Goal: Information Seeking & Learning: Learn about a topic

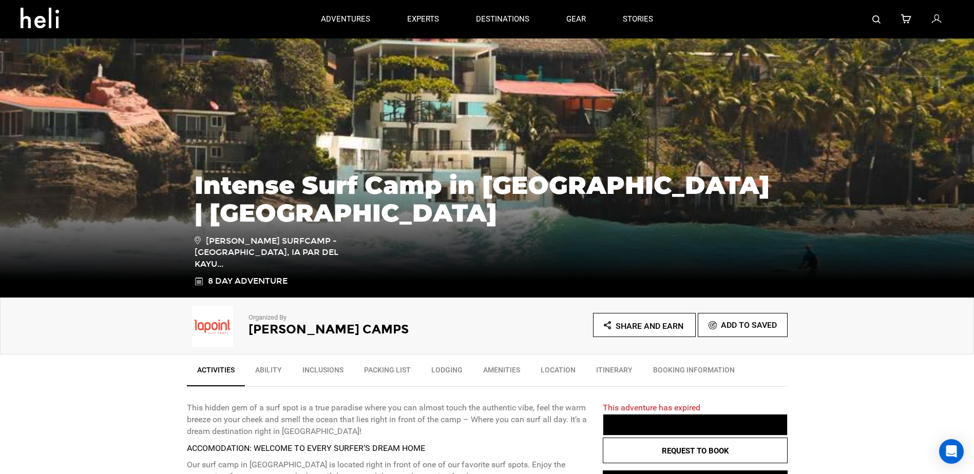
scroll to position [205, 0]
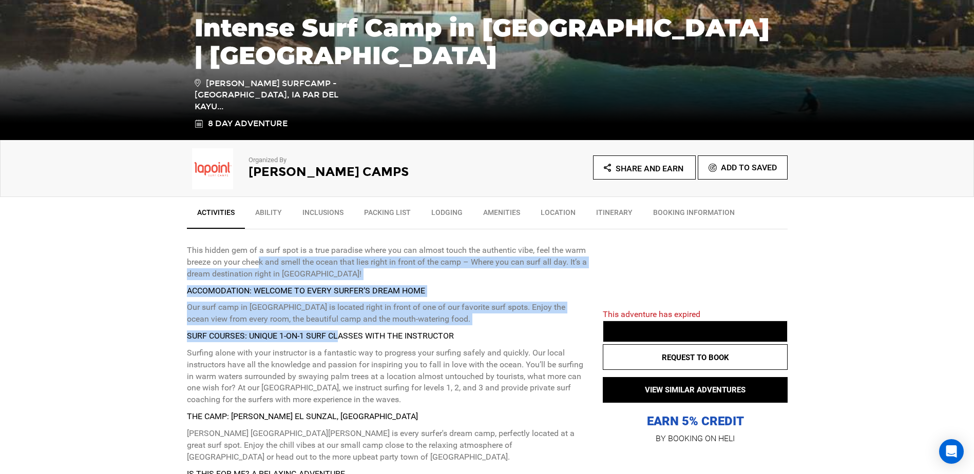
drag, startPoint x: 347, startPoint y: 343, endPoint x: 419, endPoint y: 413, distance: 100.2
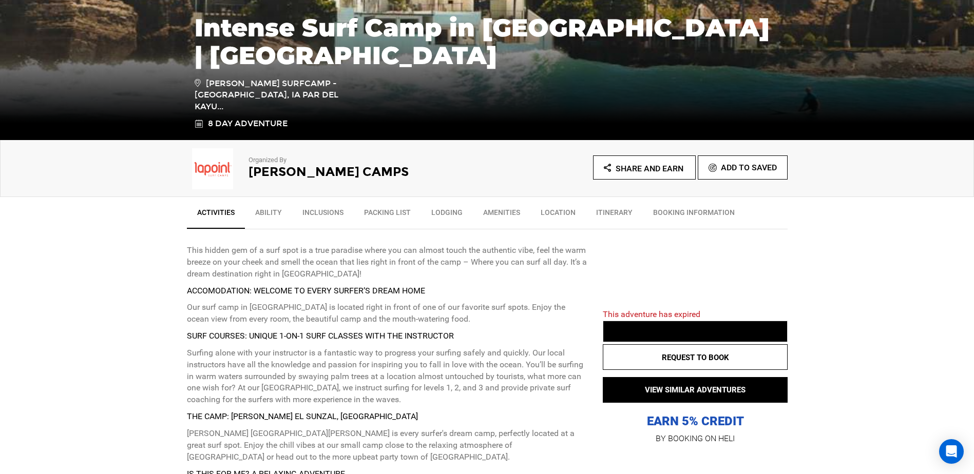
drag, startPoint x: 419, startPoint y: 413, endPoint x: 185, endPoint y: 317, distance: 252.7
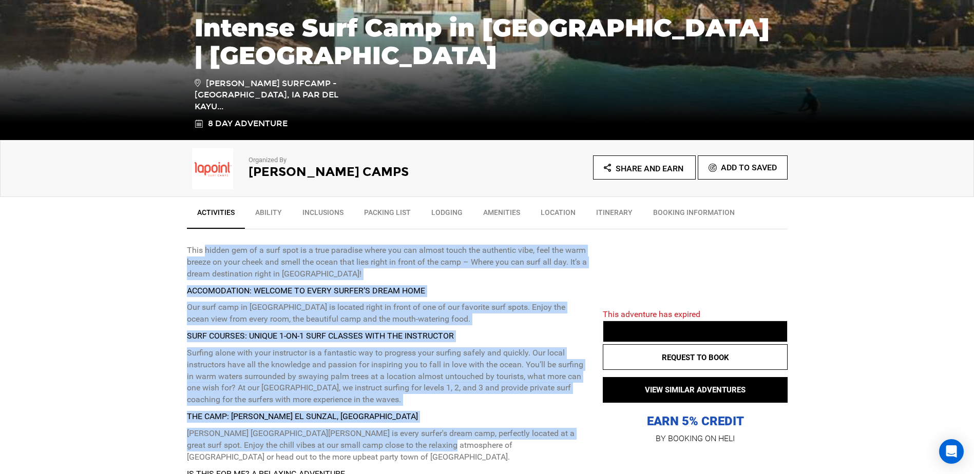
drag, startPoint x: 227, startPoint y: 282, endPoint x: 415, endPoint y: 455, distance: 255.7
drag, startPoint x: 415, startPoint y: 455, endPoint x: 254, endPoint y: 345, distance: 195.7
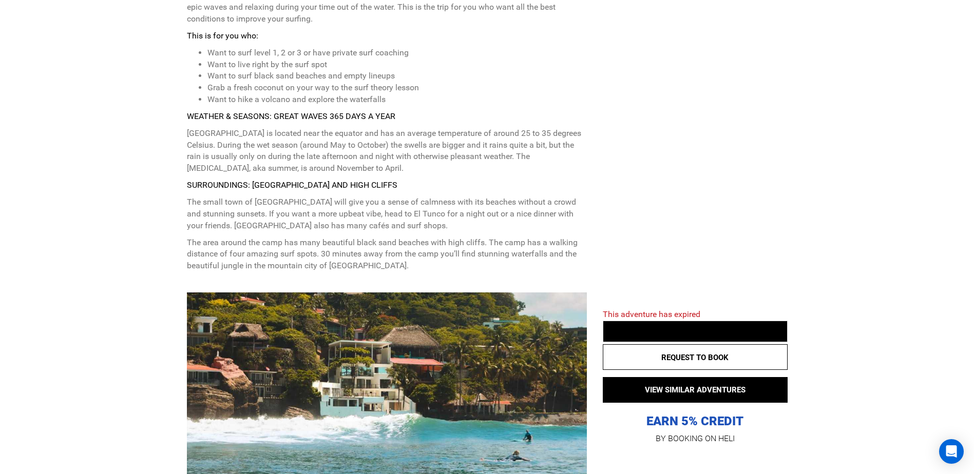
scroll to position [719, 0]
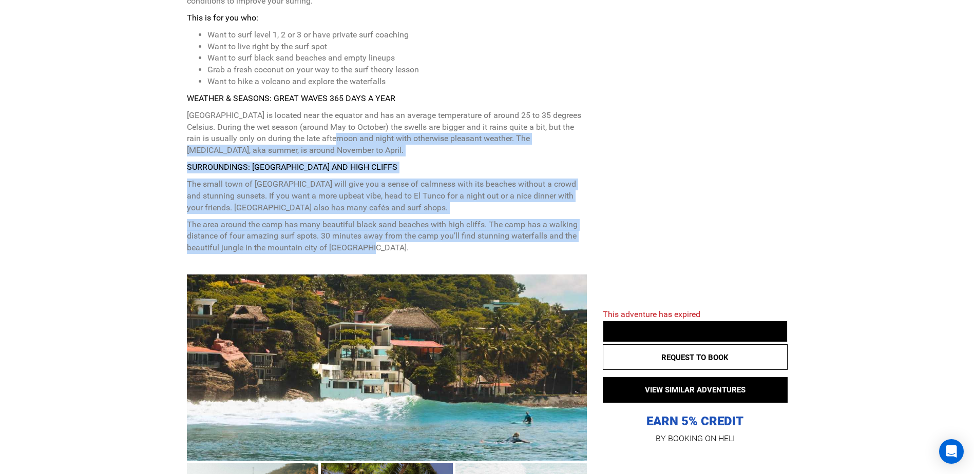
drag, startPoint x: 343, startPoint y: 150, endPoint x: 447, endPoint y: 259, distance: 150.3
drag, startPoint x: 447, startPoint y: 259, endPoint x: 280, endPoint y: 161, distance: 193.9
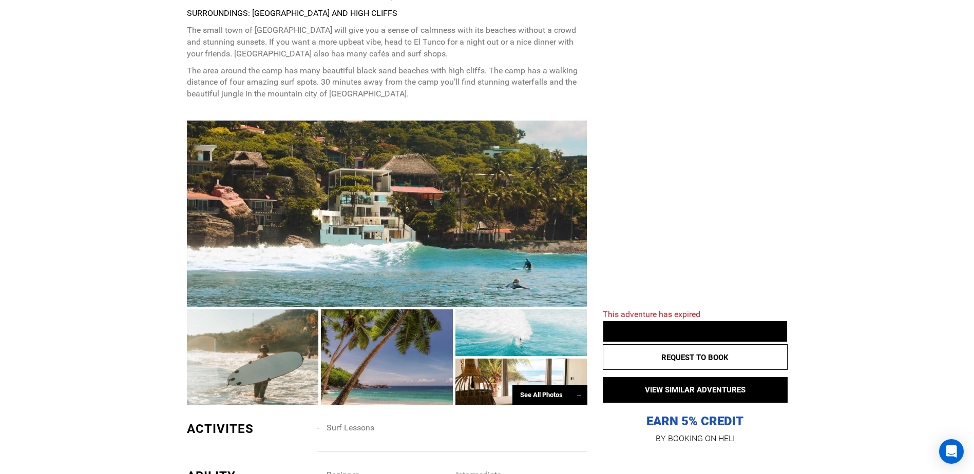
scroll to position [1078, 0]
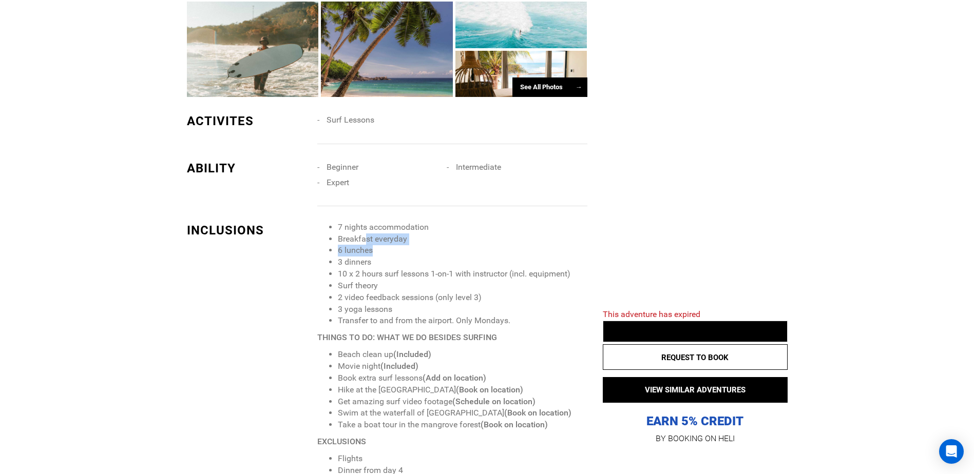
click at [411, 305] on ul "7 nights accommodation Breakfast everyday 6 lunches 3 dinners 10 x 2 hours surf…" at bounding box center [451, 275] width 269 height 106
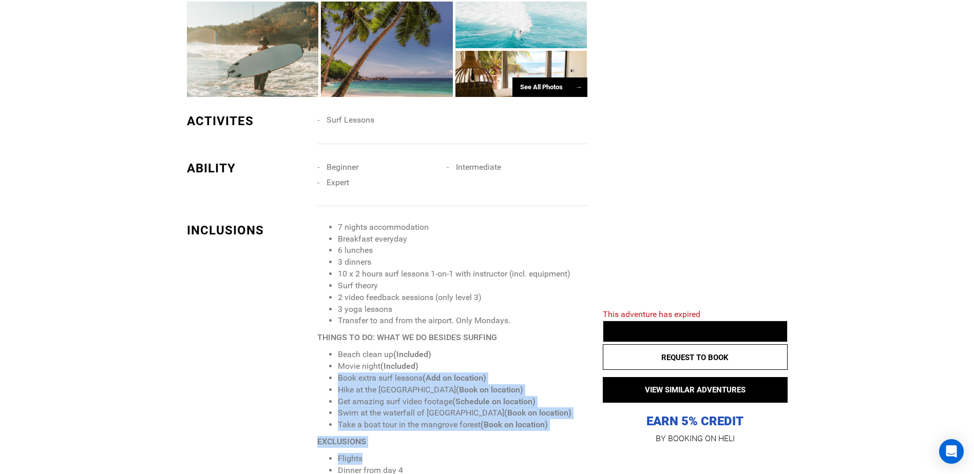
drag, startPoint x: 420, startPoint y: 316, endPoint x: 518, endPoint y: 472, distance: 184.5
click at [518, 471] on div "7 nights accommodation Breakfast everyday 6 lunches 3 dinners 10 x 2 hours surf…" at bounding box center [455, 360] width 277 height 276
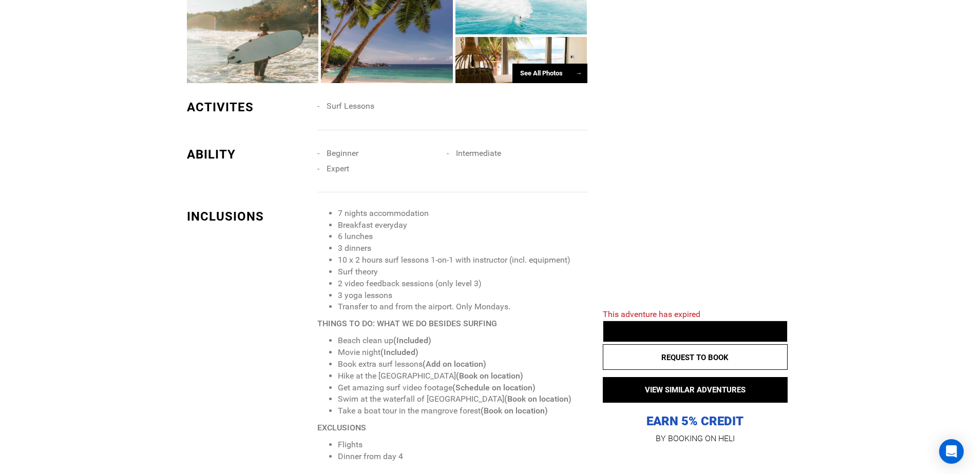
drag, startPoint x: 518, startPoint y: 472, endPoint x: 455, endPoint y: 271, distance: 211.0
click at [455, 271] on li "Surf theory" at bounding box center [462, 272] width 249 height 12
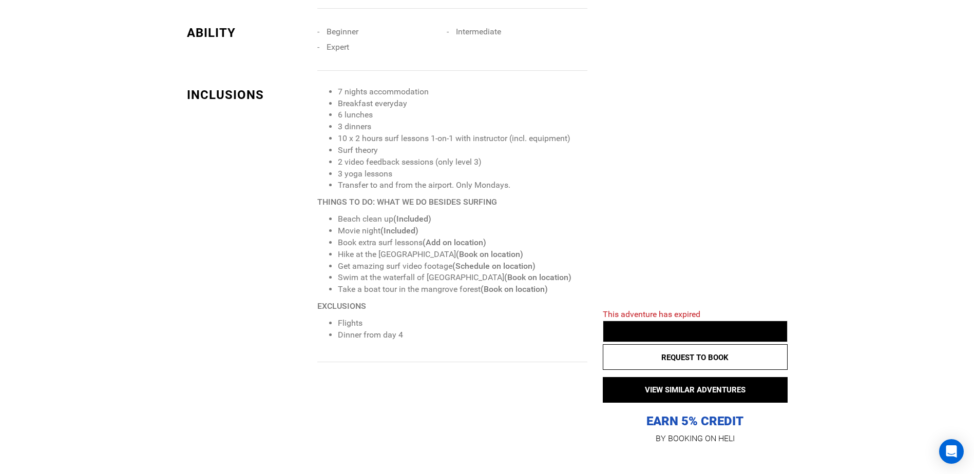
scroll to position [1400, 0]
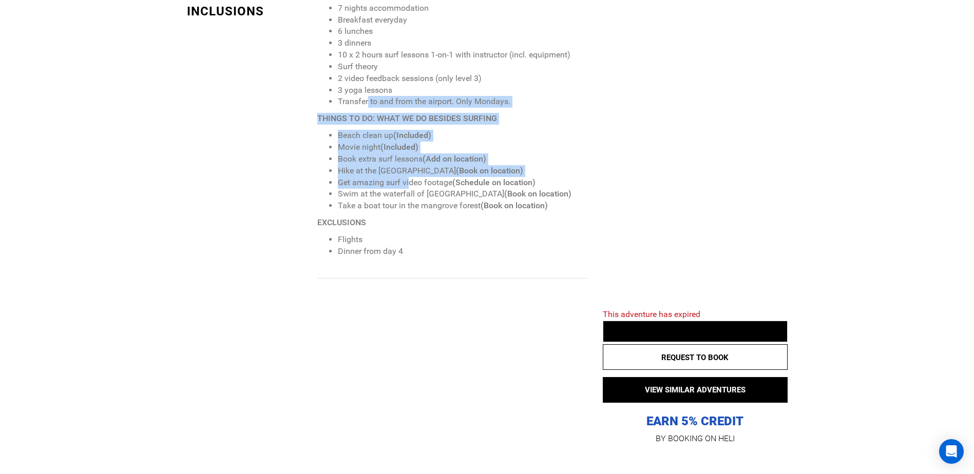
drag, startPoint x: 384, startPoint y: 134, endPoint x: 434, endPoint y: 211, distance: 91.3
click at [421, 192] on span "7 nights accommodation Breakfast everyday 6 lunches 3 dinners 10 x 2 hours surf…" at bounding box center [451, 130] width 269 height 255
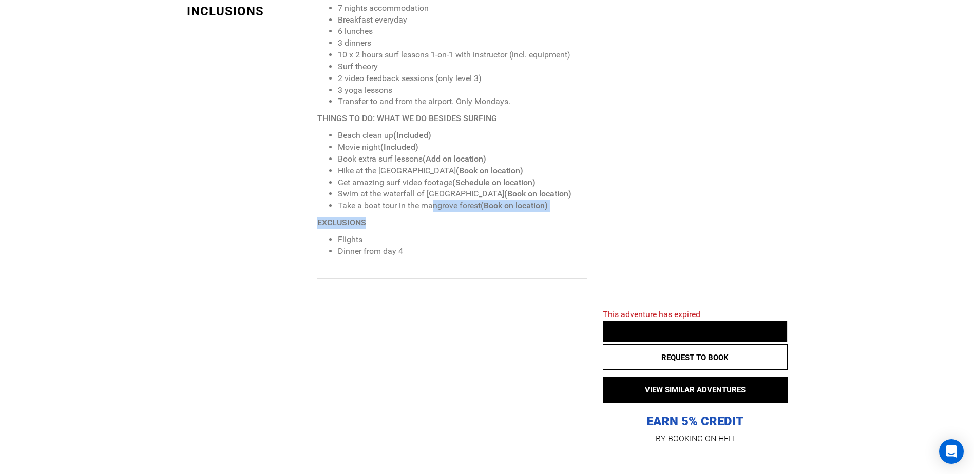
drag, startPoint x: 434, startPoint y: 211, endPoint x: 443, endPoint y: 222, distance: 14.3
click at [443, 222] on span "7 nights accommodation Breakfast everyday 6 lunches 3 dinners 10 x 2 hours surf…" at bounding box center [451, 130] width 269 height 255
click at [444, 224] on p "EXCLUSIONS" at bounding box center [451, 223] width 269 height 12
click at [353, 129] on span "7 nights accommodation Breakfast everyday 6 lunches 3 dinners 10 x 2 hours surf…" at bounding box center [451, 130] width 269 height 255
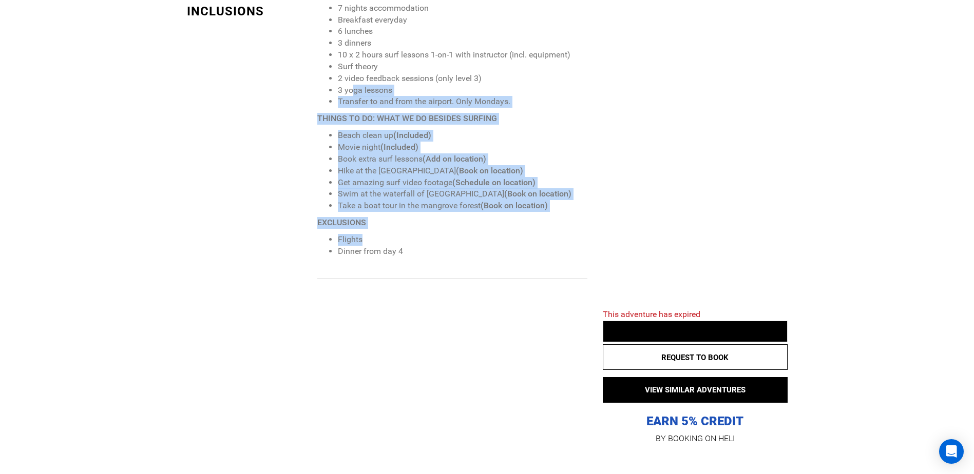
drag, startPoint x: 353, startPoint y: 92, endPoint x: 438, endPoint y: 234, distance: 164.9
click at [438, 234] on span "7 nights accommodation Breakfast everyday 6 lunches 3 dinners 10 x 2 hours surf…" at bounding box center [451, 130] width 269 height 255
drag, startPoint x: 438, startPoint y: 234, endPoint x: 353, endPoint y: 126, distance: 137.4
click at [353, 126] on span "7 nights accommodation Breakfast everyday 6 lunches 3 dinners 10 x 2 hours surf…" at bounding box center [451, 130] width 269 height 255
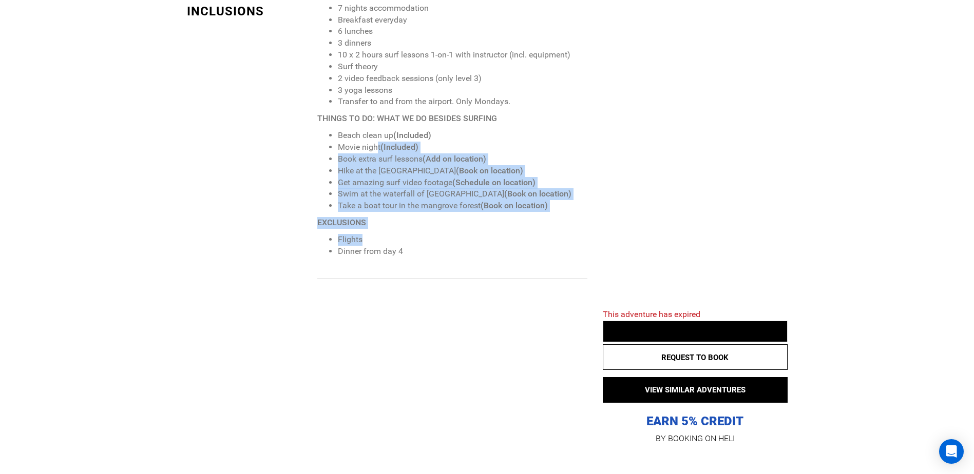
drag, startPoint x: 389, startPoint y: 164, endPoint x: 448, endPoint y: 240, distance: 96.3
click at [448, 240] on span "7 nights accommodation Breakfast everyday 6 lunches 3 dinners 10 x 2 hours surf…" at bounding box center [451, 130] width 269 height 255
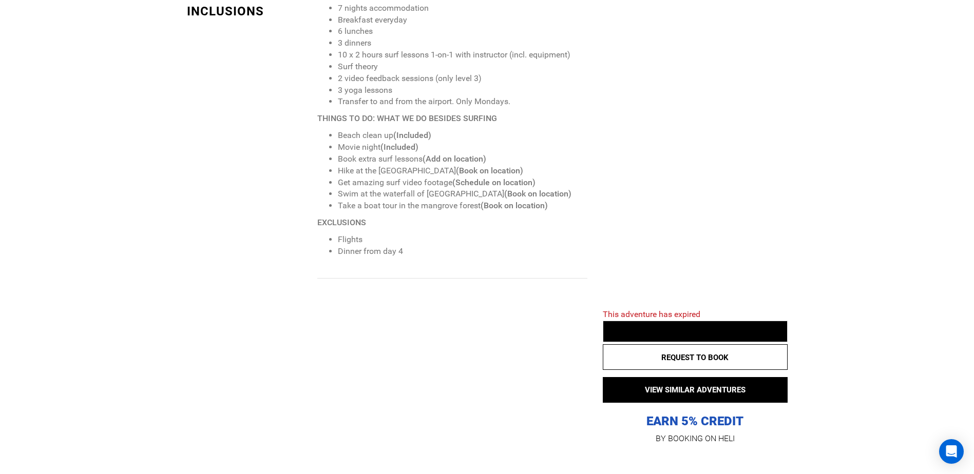
drag, startPoint x: 448, startPoint y: 240, endPoint x: 381, endPoint y: 140, distance: 120.3
click at [381, 140] on li "Beach clean up (Included)" at bounding box center [462, 136] width 249 height 12
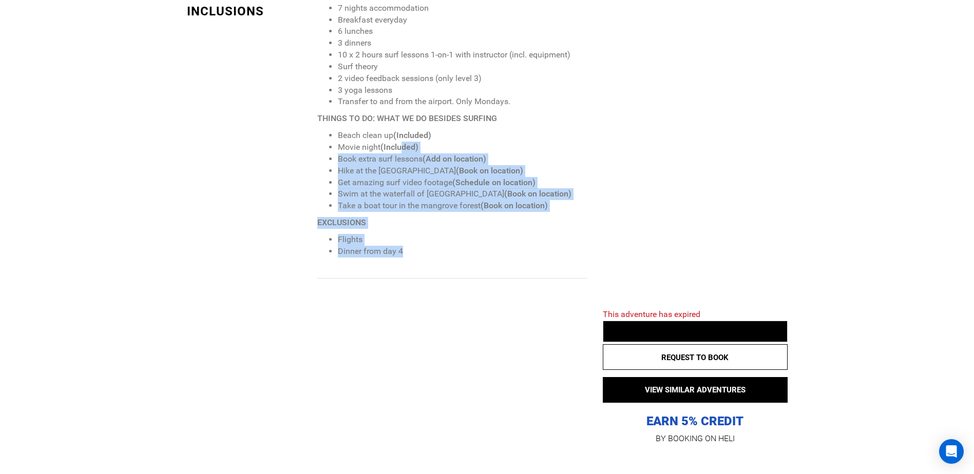
drag, startPoint x: 402, startPoint y: 148, endPoint x: 479, endPoint y: 251, distance: 129.1
click at [479, 251] on span "7 nights accommodation Breakfast everyday 6 lunches 3 dinners 10 x 2 hours surf…" at bounding box center [451, 130] width 269 height 255
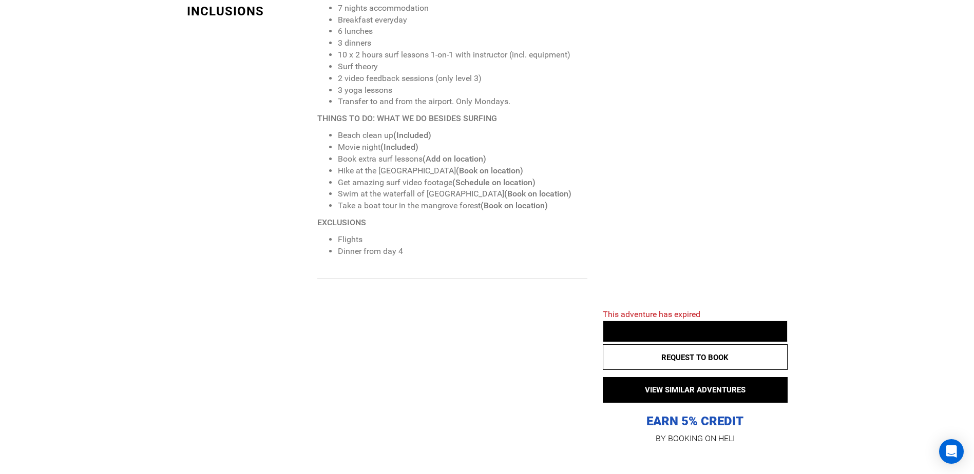
drag, startPoint x: 479, startPoint y: 251, endPoint x: 319, endPoint y: 132, distance: 199.5
click at [319, 132] on ul "Beach clean up (Included) Movie night (Included) Book extra surf lessons (Add o…" at bounding box center [451, 171] width 269 height 82
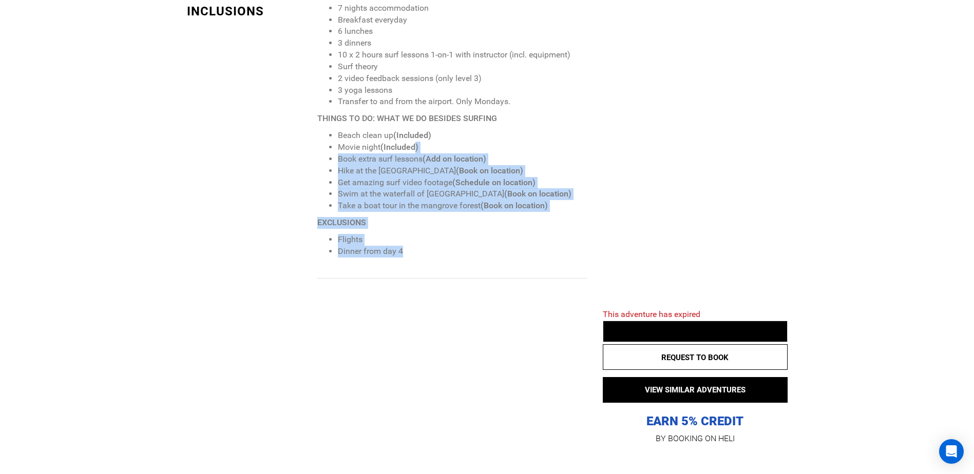
drag, startPoint x: 427, startPoint y: 163, endPoint x: 480, endPoint y: 251, distance: 102.9
click at [480, 251] on span "7 nights accommodation Breakfast everyday 6 lunches 3 dinners 10 x 2 hours surf…" at bounding box center [451, 130] width 269 height 255
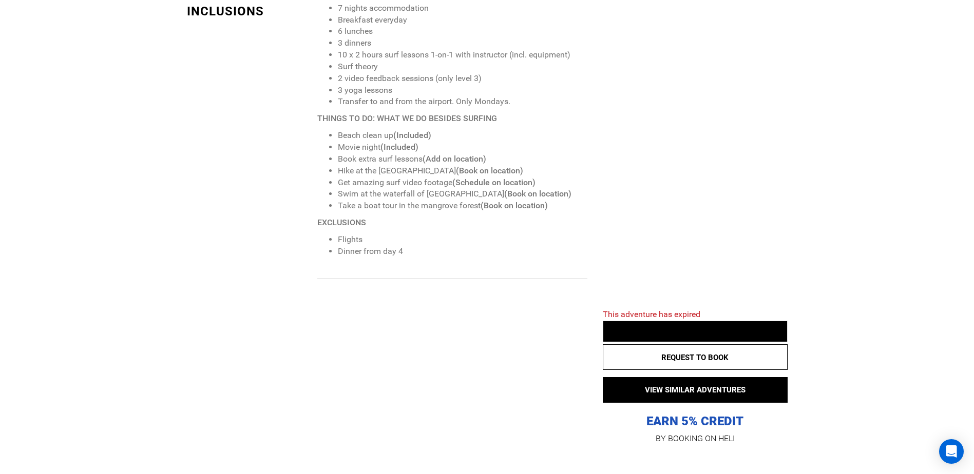
drag, startPoint x: 480, startPoint y: 251, endPoint x: 381, endPoint y: 143, distance: 146.4
click at [381, 143] on li "Movie night (Included)" at bounding box center [462, 148] width 249 height 12
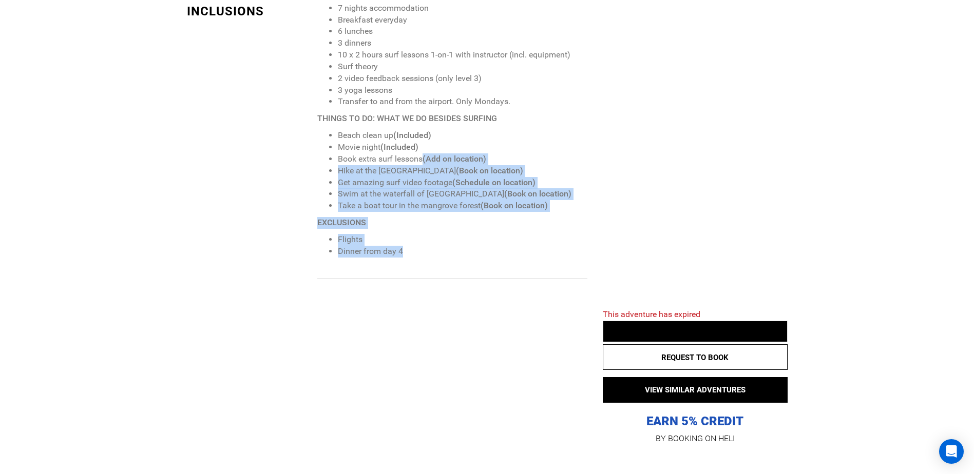
drag, startPoint x: 450, startPoint y: 199, endPoint x: 488, endPoint y: 250, distance: 64.6
click at [488, 250] on span "7 nights accommodation Breakfast everyday 6 lunches 3 dinners 10 x 2 hours surf…" at bounding box center [451, 130] width 269 height 255
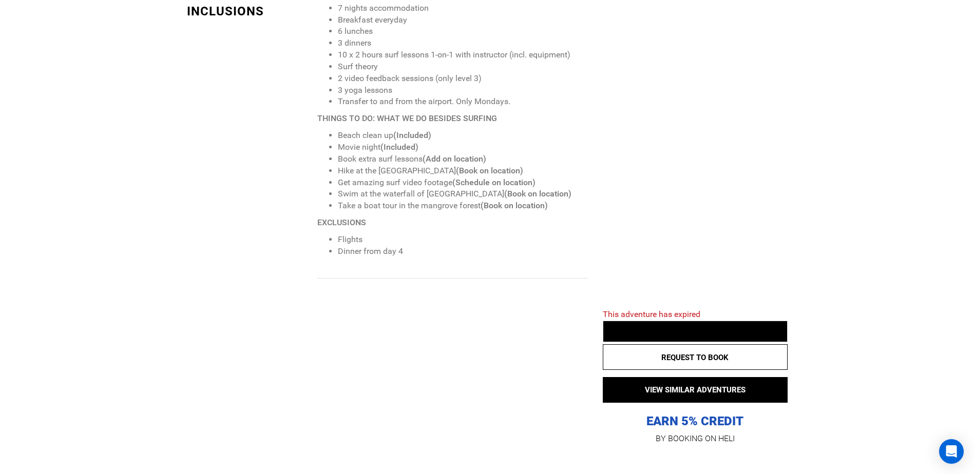
drag, startPoint x: 488, startPoint y: 250, endPoint x: 357, endPoint y: 157, distance: 161.5
click at [357, 157] on li "Book extra surf lessons (Add on location)" at bounding box center [462, 159] width 249 height 12
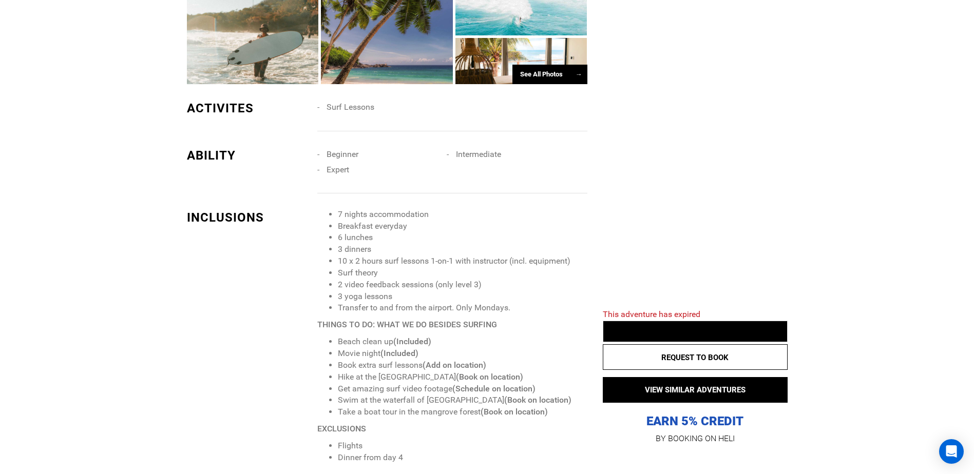
scroll to position [1245, 0]
